Goal: Task Accomplishment & Management: Manage account settings

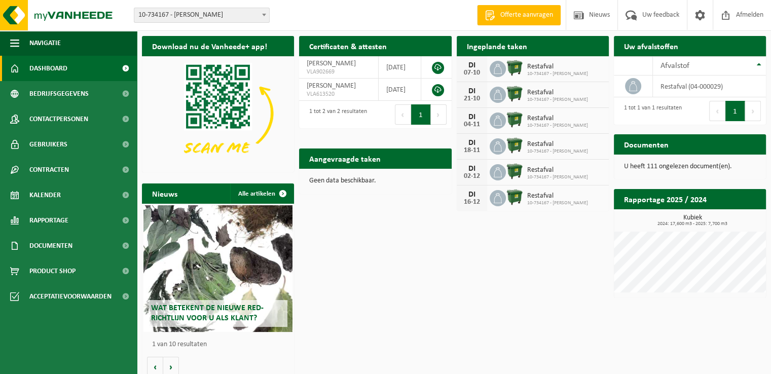
click at [514, 69] on img at bounding box center [514, 67] width 17 height 17
click at [516, 69] on img at bounding box center [514, 67] width 17 height 17
click at [59, 196] on span "Kalender" at bounding box center [44, 195] width 31 height 25
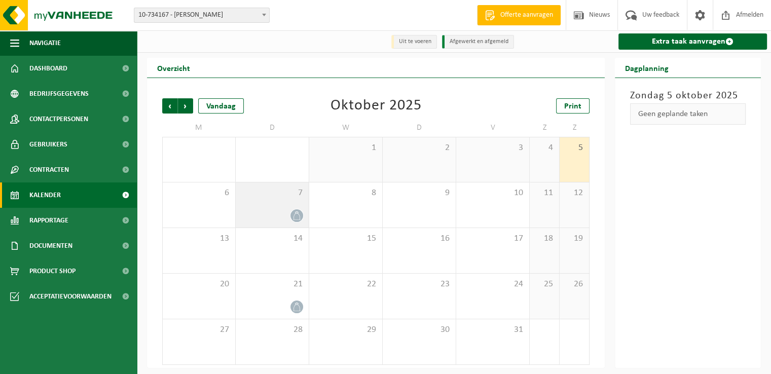
click at [281, 209] on div at bounding box center [272, 216] width 63 height 14
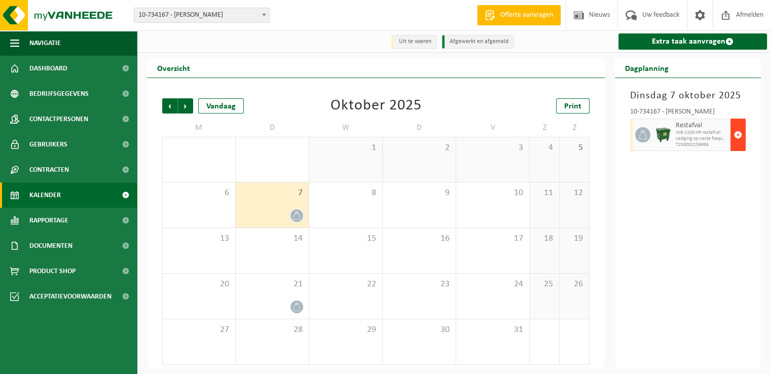
click at [737, 135] on span "button" at bounding box center [738, 135] width 8 height 20
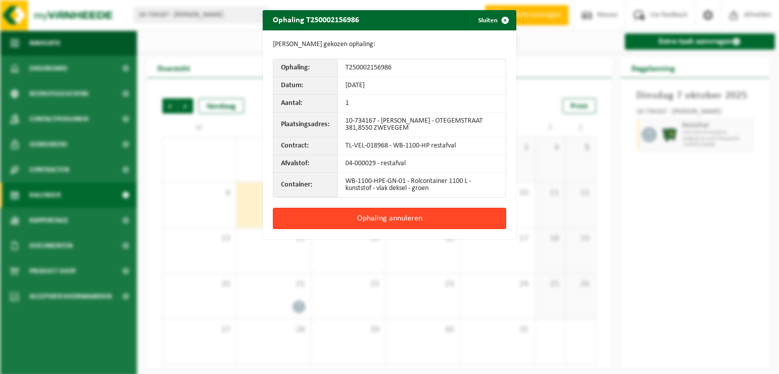
click at [391, 219] on button "Ophaling annuleren" at bounding box center [389, 218] width 233 height 21
